Goal: Complete application form: Complete application form

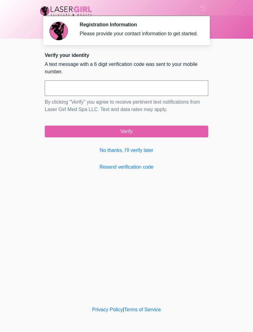
click at [142, 153] on link "No thanks, I'll verify later" at bounding box center [127, 150] width 164 height 7
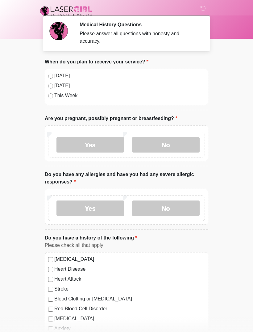
click at [175, 151] on label "No" at bounding box center [166, 144] width 68 height 15
click at [182, 208] on label "No" at bounding box center [166, 207] width 68 height 15
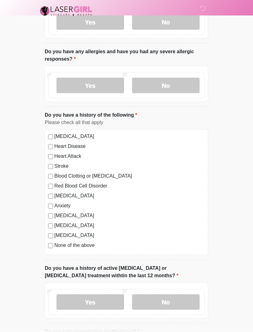
scroll to position [167, 0]
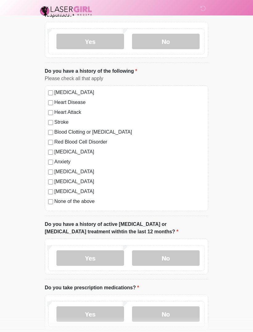
click at [175, 263] on label "No" at bounding box center [166, 257] width 68 height 15
click at [176, 308] on label "No" at bounding box center [166, 313] width 68 height 15
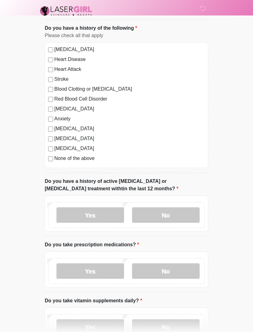
scroll to position [299, 0]
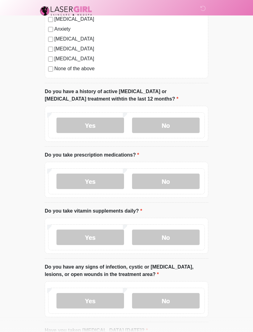
click at [178, 236] on label "No" at bounding box center [166, 236] width 68 height 15
click at [180, 304] on label "No" at bounding box center [166, 300] width 68 height 15
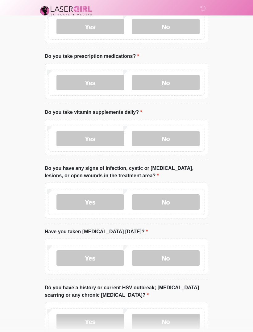
click at [176, 256] on label "No" at bounding box center [166, 257] width 68 height 15
click at [173, 331] on div "Yes No" at bounding box center [126, 321] width 157 height 26
click at [162, 326] on label "No" at bounding box center [166, 320] width 68 height 15
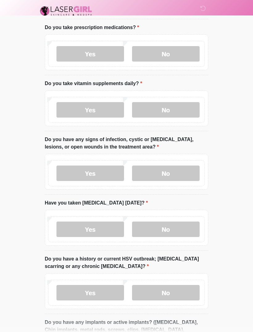
scroll to position [508, 0]
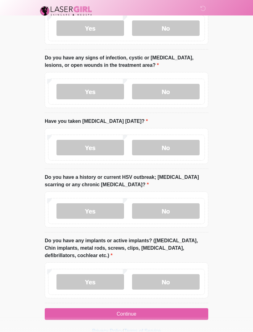
click at [181, 277] on label "No" at bounding box center [166, 281] width 68 height 15
click at [162, 317] on button "Continue" at bounding box center [127, 314] width 164 height 12
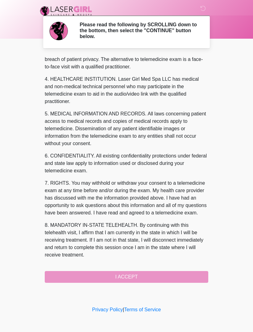
scroll to position [165, 0]
click at [158, 280] on button "I ACCEPT" at bounding box center [127, 277] width 164 height 12
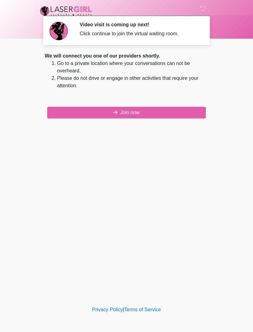
click at [171, 115] on button "Join now" at bounding box center [126, 113] width 159 height 12
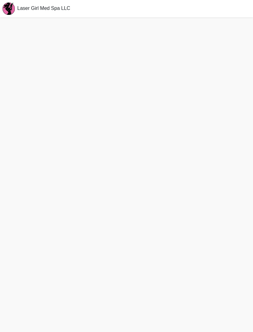
scroll to position [2, 0]
